Goal: Task Accomplishment & Management: Use online tool/utility

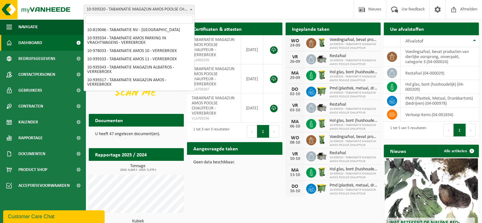
click at [144, 5] on span "10-939320 - TABAKNATIE MAGAZIJN AMOS POOLSE CHAUFFEUR - VERREBROEK" at bounding box center [139, 9] width 110 height 9
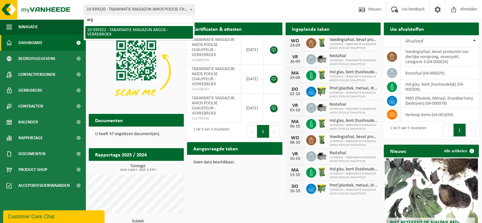
click at [138, 18] on input "arg" at bounding box center [139, 20] width 108 height 8
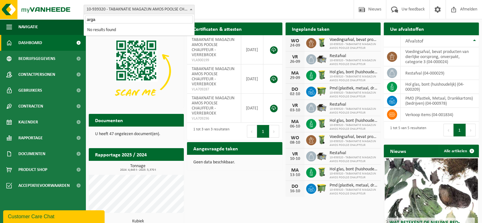
type input "arg"
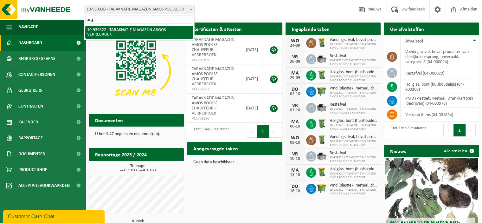
select select "138349"
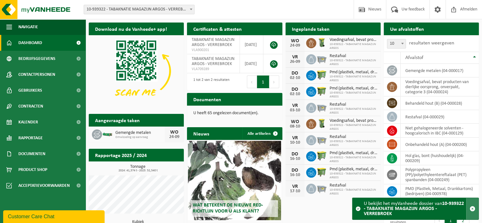
click at [474, 211] on span "button" at bounding box center [473, 209] width 6 height 6
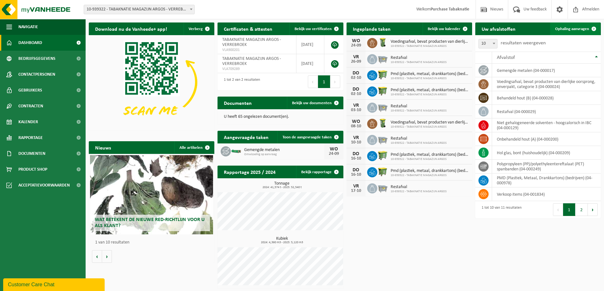
click at [482, 27] on span at bounding box center [594, 29] width 13 height 13
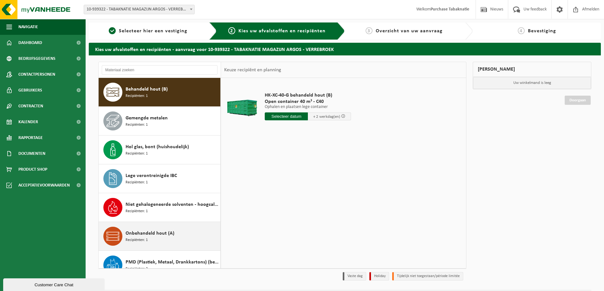
click at [160, 233] on span "Onbehandeld hout (A)" at bounding box center [150, 234] width 49 height 8
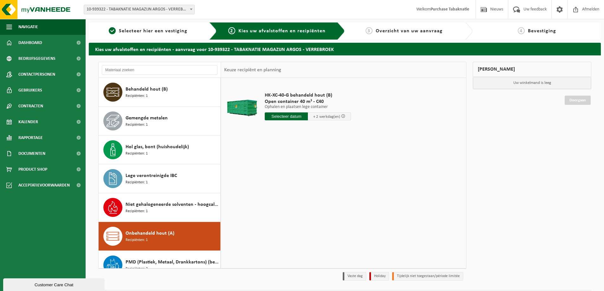
scroll to position [98, 0]
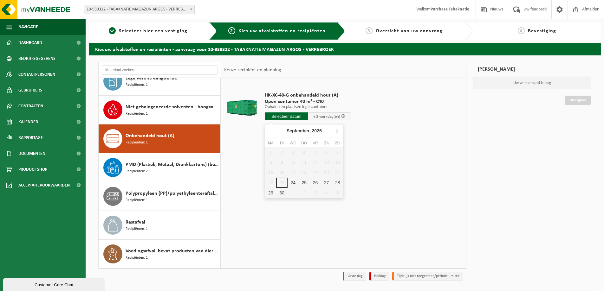
click at [290, 114] on input "text" at bounding box center [286, 117] width 43 height 8
click at [290, 181] on div "24" at bounding box center [293, 183] width 11 height 10
type input "Van 2025-09-24"
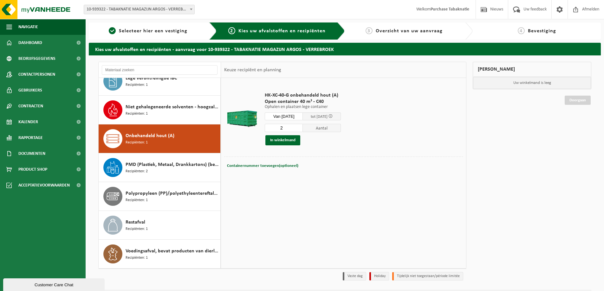
type input "2"
click at [303, 127] on input "2" at bounding box center [284, 128] width 38 height 8
click at [276, 139] on button "In winkelmand" at bounding box center [282, 140] width 35 height 10
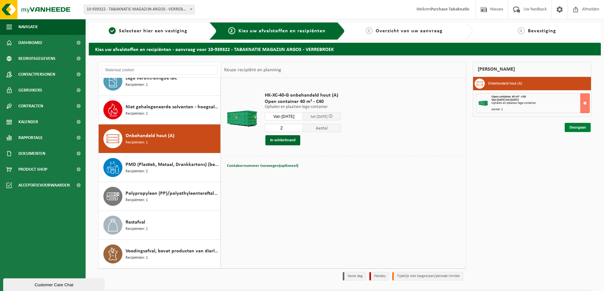
click at [586, 128] on link "Doorgaan" at bounding box center [578, 127] width 26 height 9
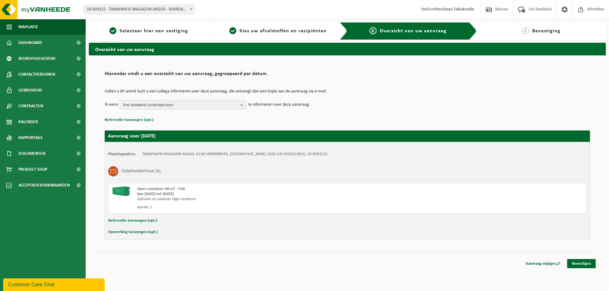
click at [138, 219] on button "Referentie toevoegen (opt.)" at bounding box center [132, 221] width 49 height 8
click at [176, 221] on input "text" at bounding box center [359, 222] width 441 height 10
click at [176, 223] on input "text" at bounding box center [359, 222] width 441 height 10
click at [171, 222] on input "text" at bounding box center [359, 222] width 441 height 10
paste input "PO 25-0001908"
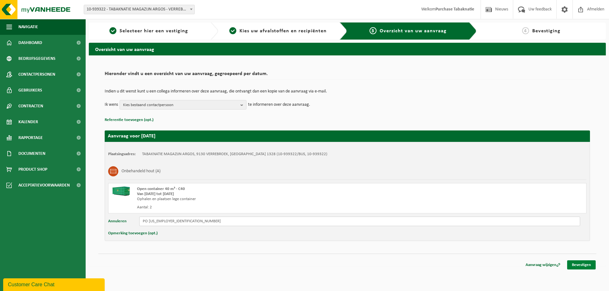
type input "PO 25-0001908"
click at [585, 266] on link "Bevestigen" at bounding box center [581, 265] width 29 height 9
